Goal: Task Accomplishment & Management: Manage account settings

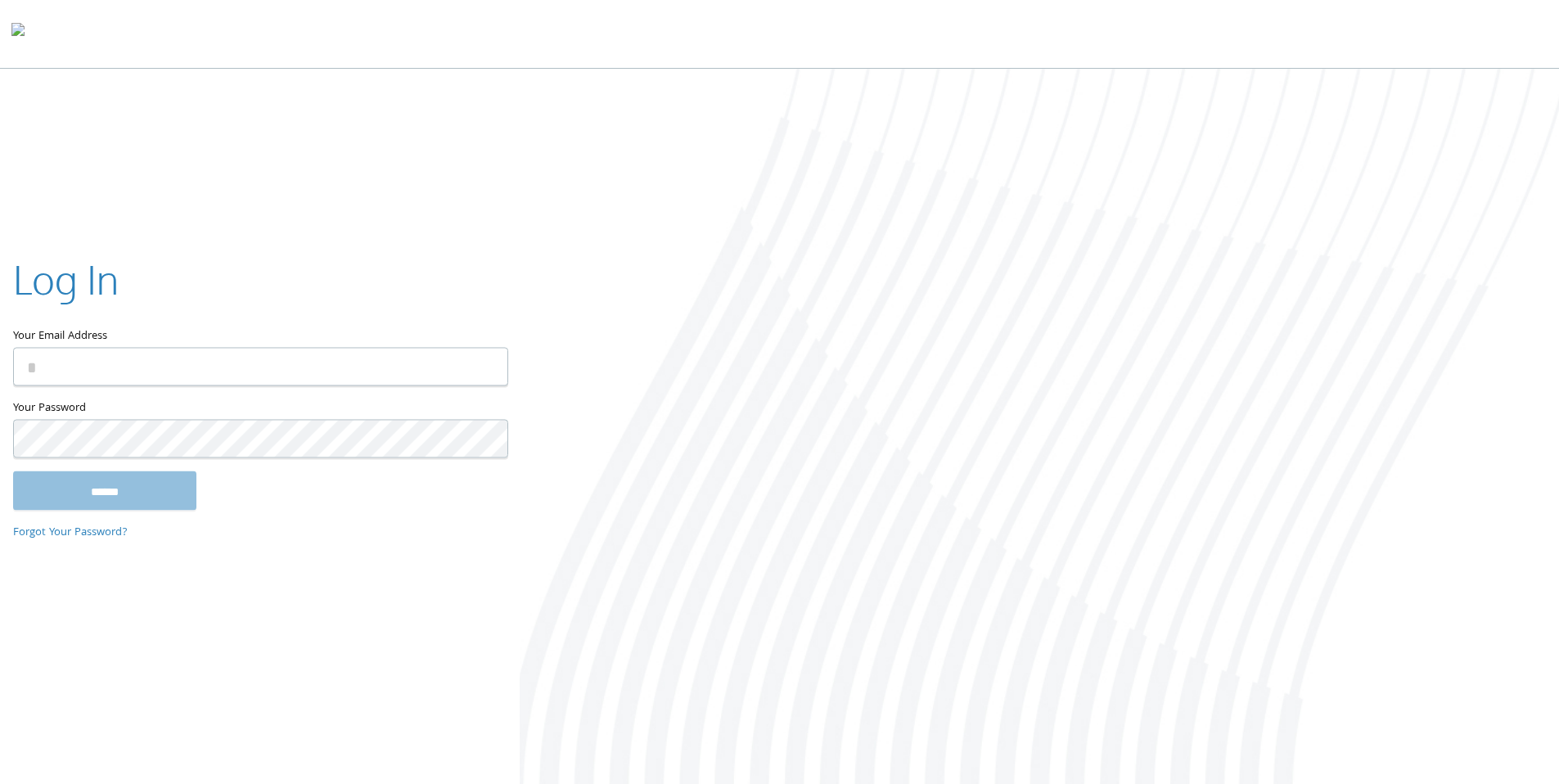
type input "**********"
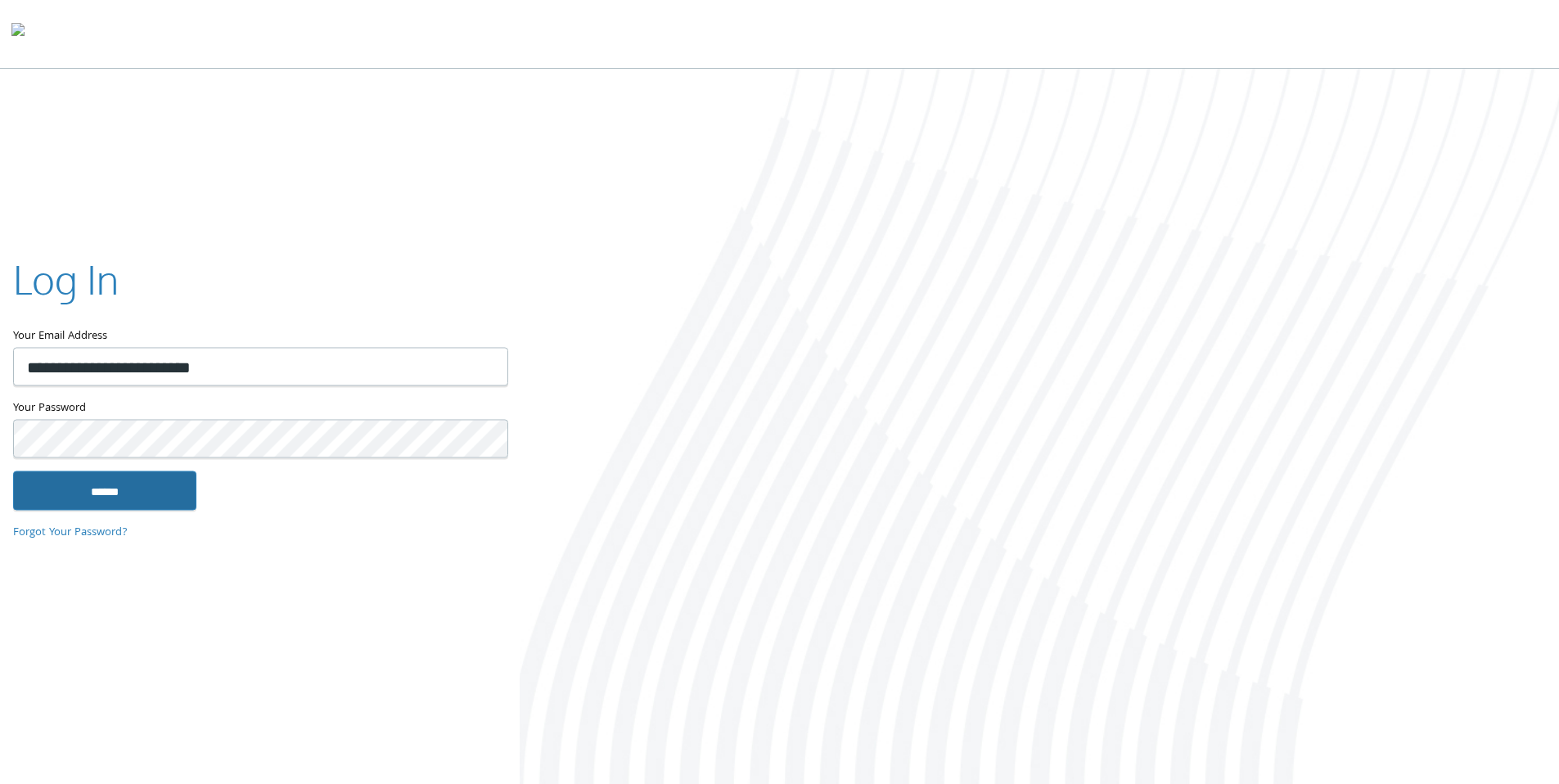
click at [137, 493] on input "******" at bounding box center [105, 490] width 184 height 39
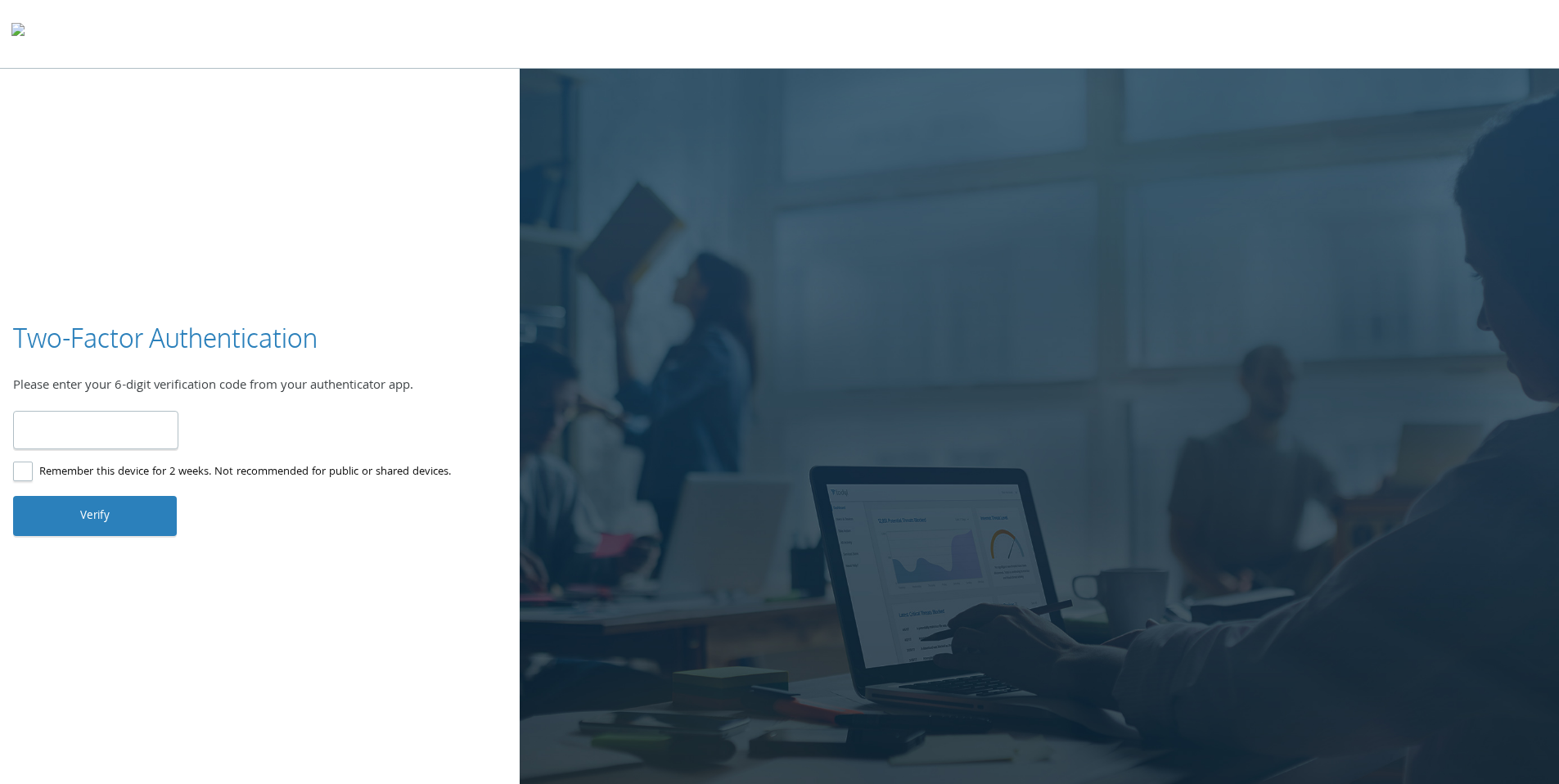
click at [82, 439] on input "number" at bounding box center [96, 430] width 166 height 39
type input "******"
